Goal: Navigation & Orientation: Find specific page/section

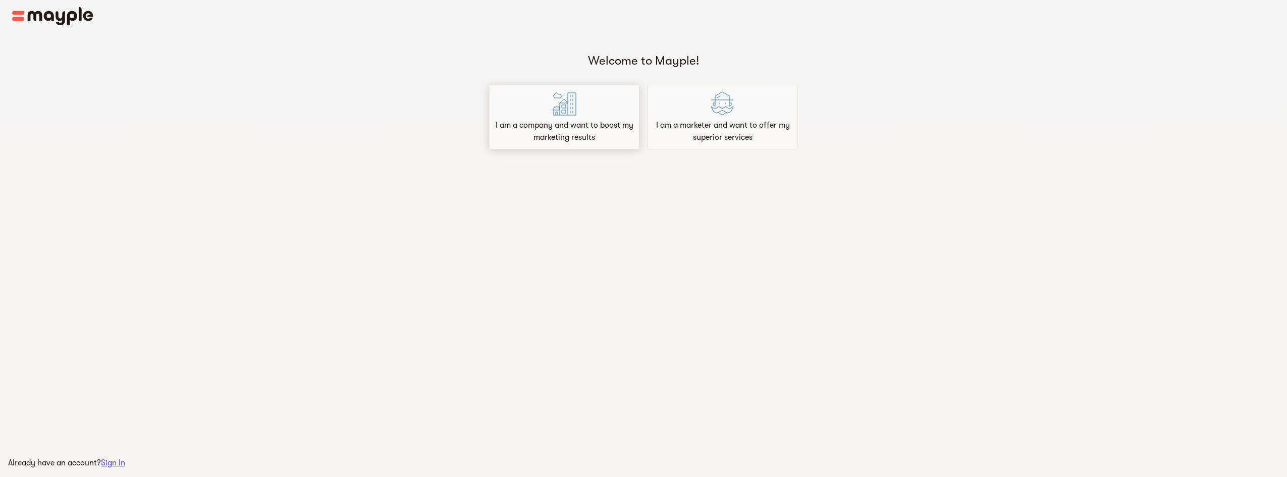
click at [597, 114] on div "I am a company and want to boost my marketing results" at bounding box center [564, 117] width 150 height 65
click at [695, 113] on div "I am a marketer and want to offer my superior services" at bounding box center [722, 117] width 150 height 65
